Goal: Information Seeking & Learning: Find specific fact

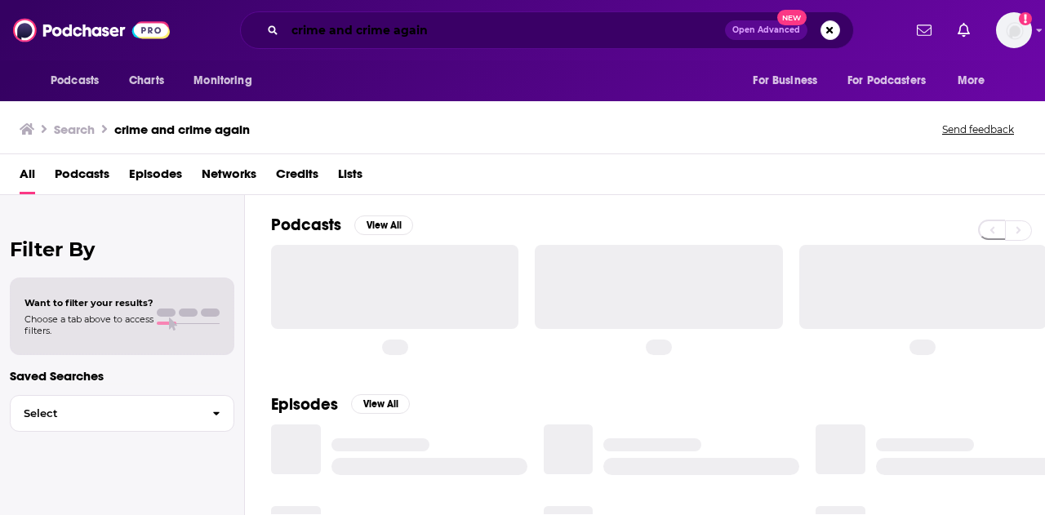
click at [329, 34] on input "crime and crime again" at bounding box center [505, 30] width 440 height 26
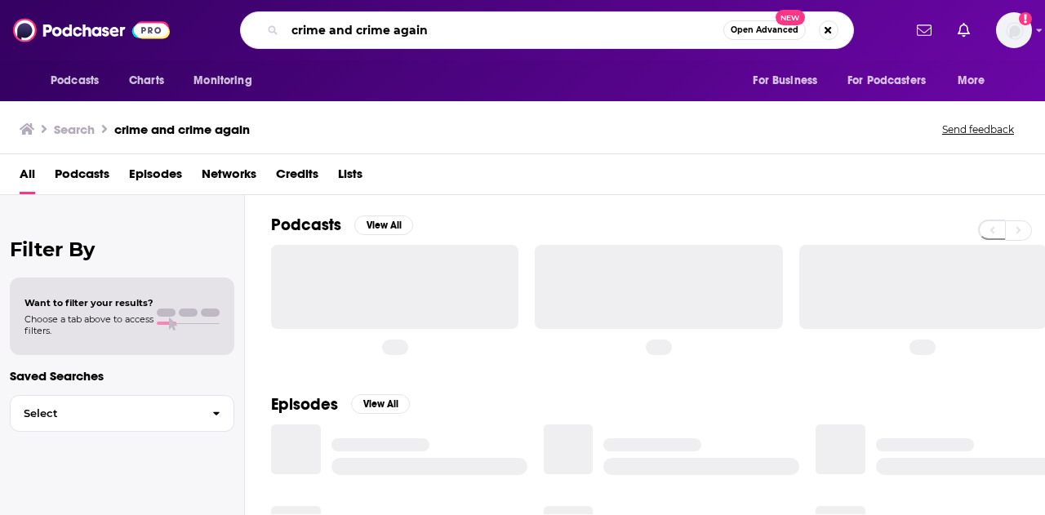
drag, startPoint x: 0, startPoint y: 0, endPoint x: 329, endPoint y: 34, distance: 330.9
click at [329, 34] on input "crime and crime again" at bounding box center [504, 30] width 439 height 26
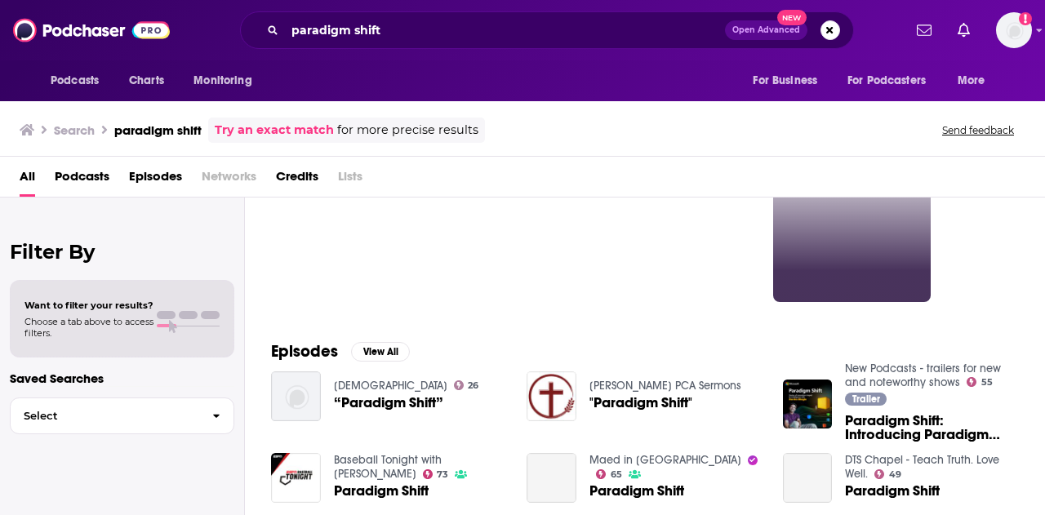
scroll to position [285, 0]
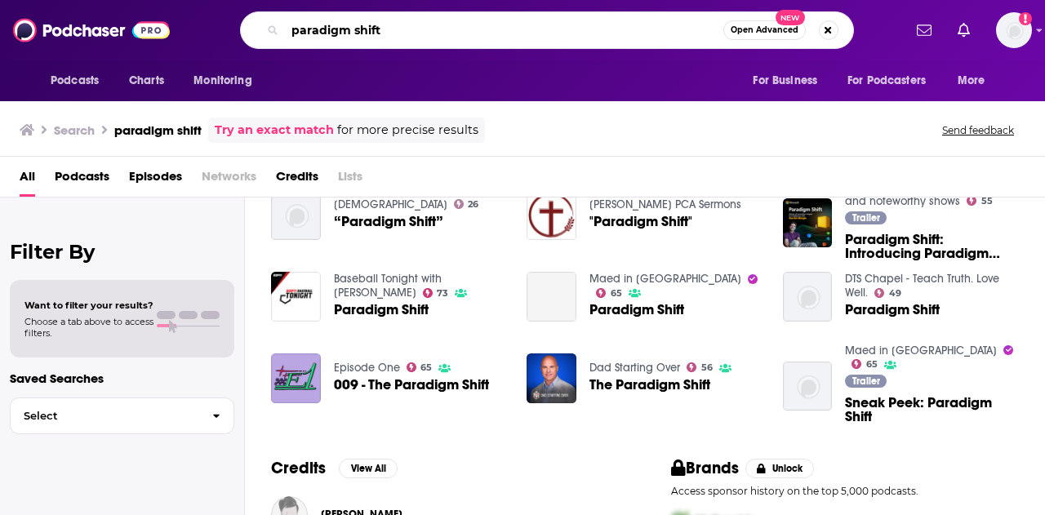
click at [497, 30] on input "paradigm shift" at bounding box center [504, 30] width 439 height 26
type input "paradigm shift [PERSON_NAME]"
